Goal: Task Accomplishment & Management: Use online tool/utility

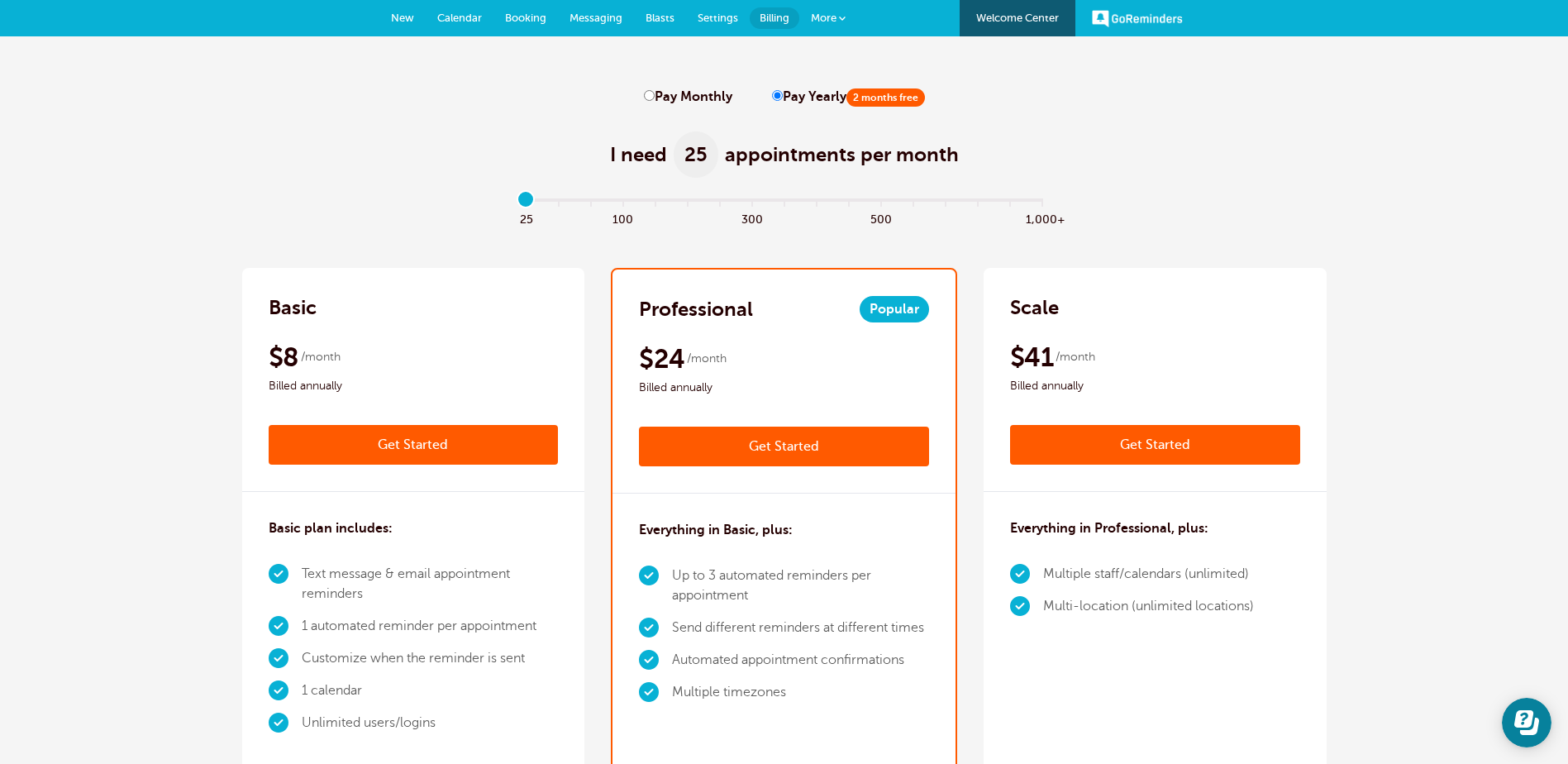
click at [400, 21] on span "New" at bounding box center [403, 18] width 24 height 13
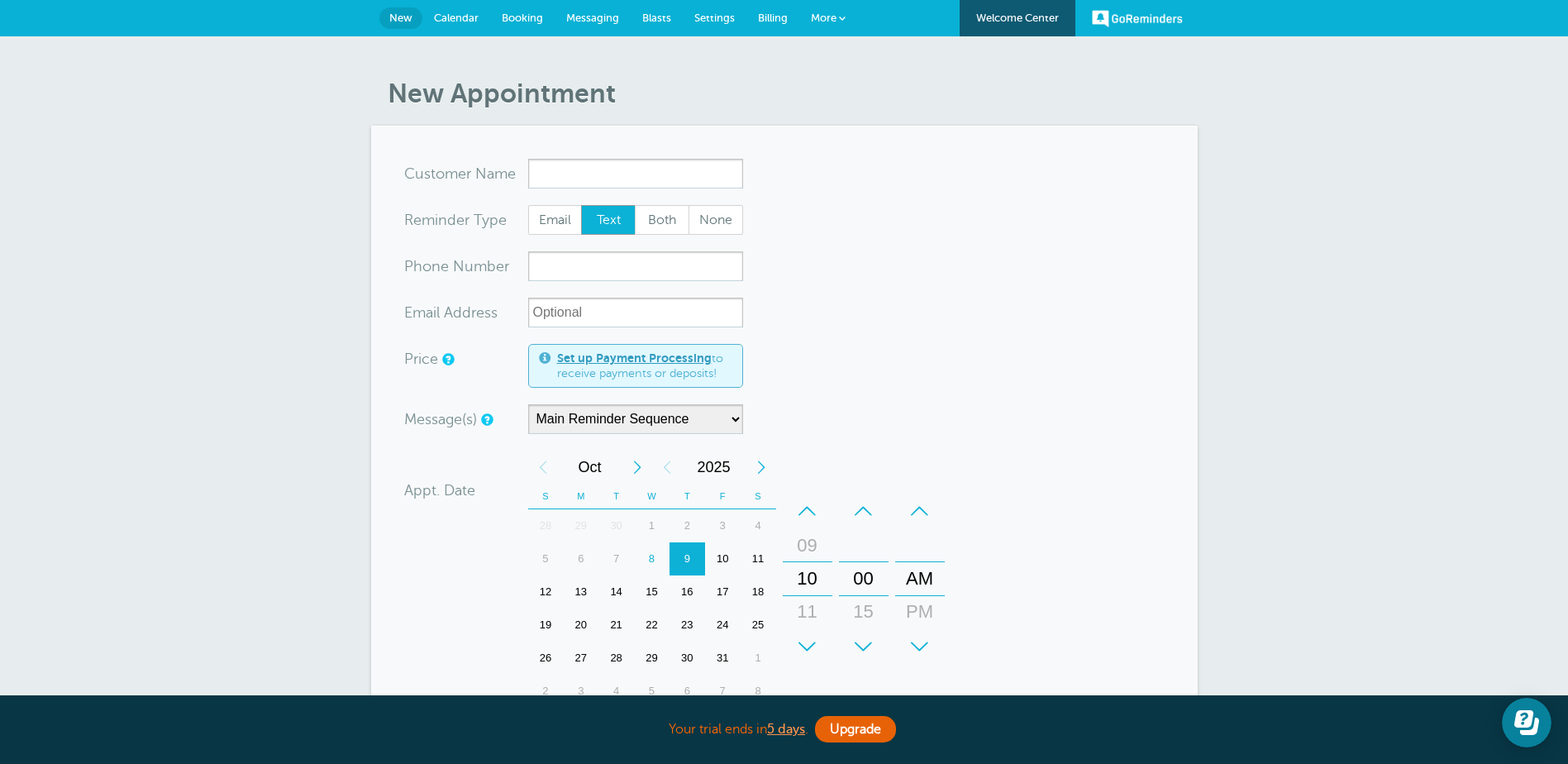
click at [446, 14] on span "Calendar" at bounding box center [456, 18] width 45 height 13
